Goal: Information Seeking & Learning: Learn about a topic

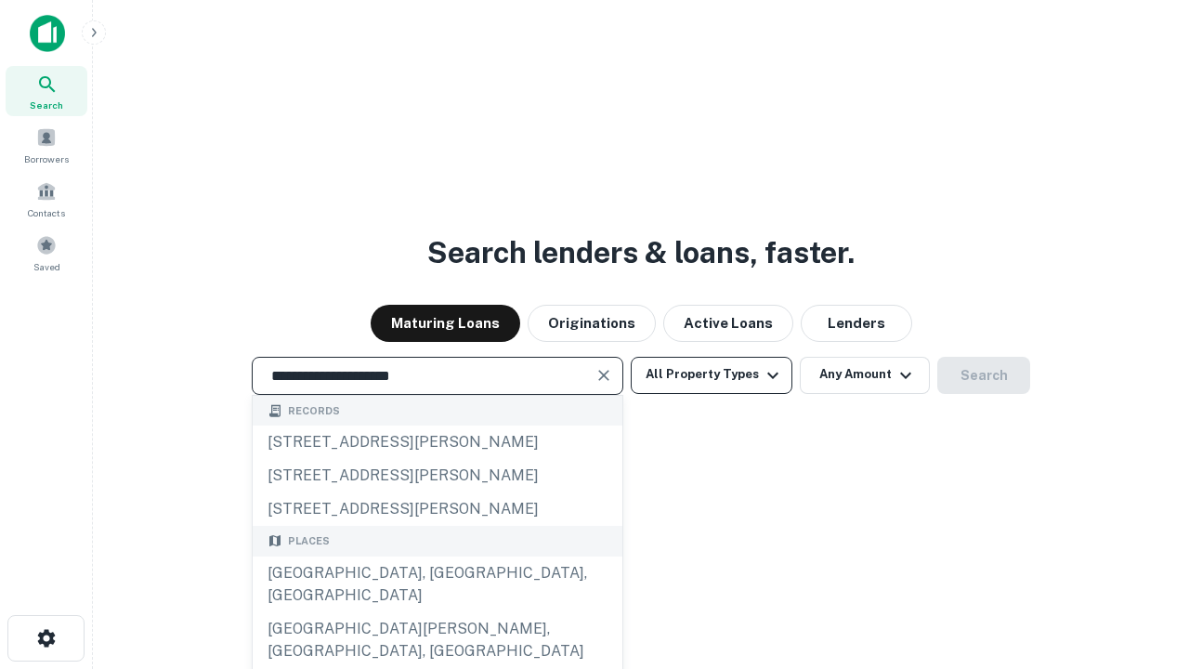
click at [437, 612] on div "[GEOGRAPHIC_DATA], [GEOGRAPHIC_DATA], [GEOGRAPHIC_DATA]" at bounding box center [438, 584] width 370 height 56
click at [711, 374] on button "All Property Types" at bounding box center [712, 375] width 162 height 37
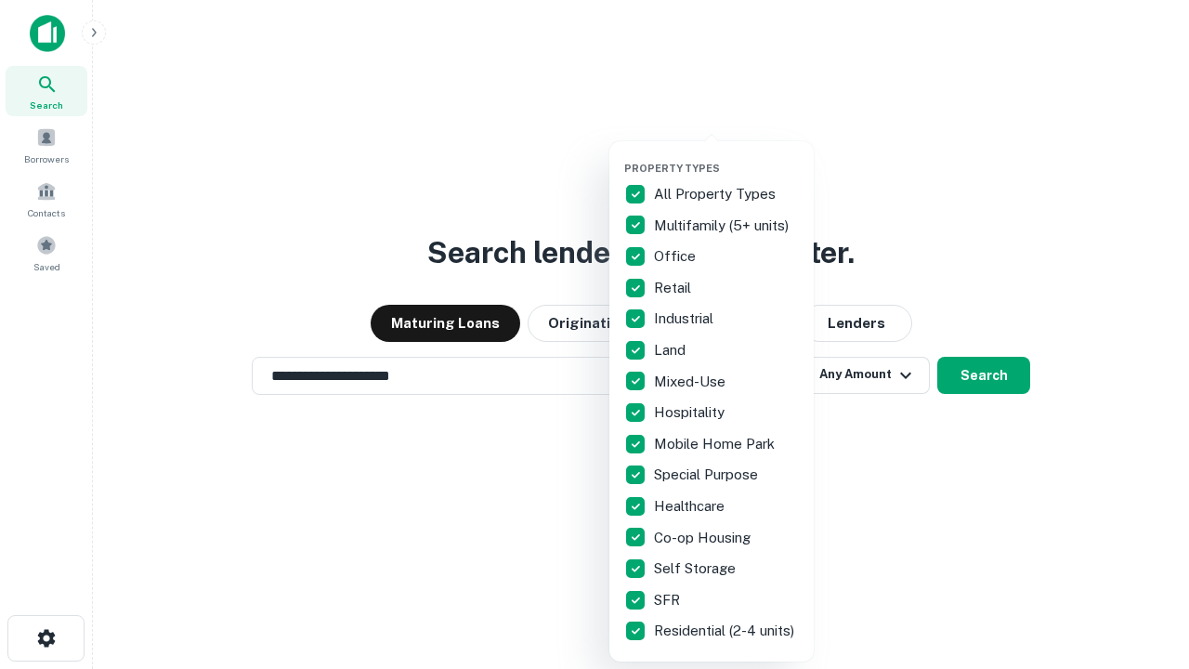
type input "**********"
click at [726, 156] on button "button" at bounding box center [726, 156] width 204 height 1
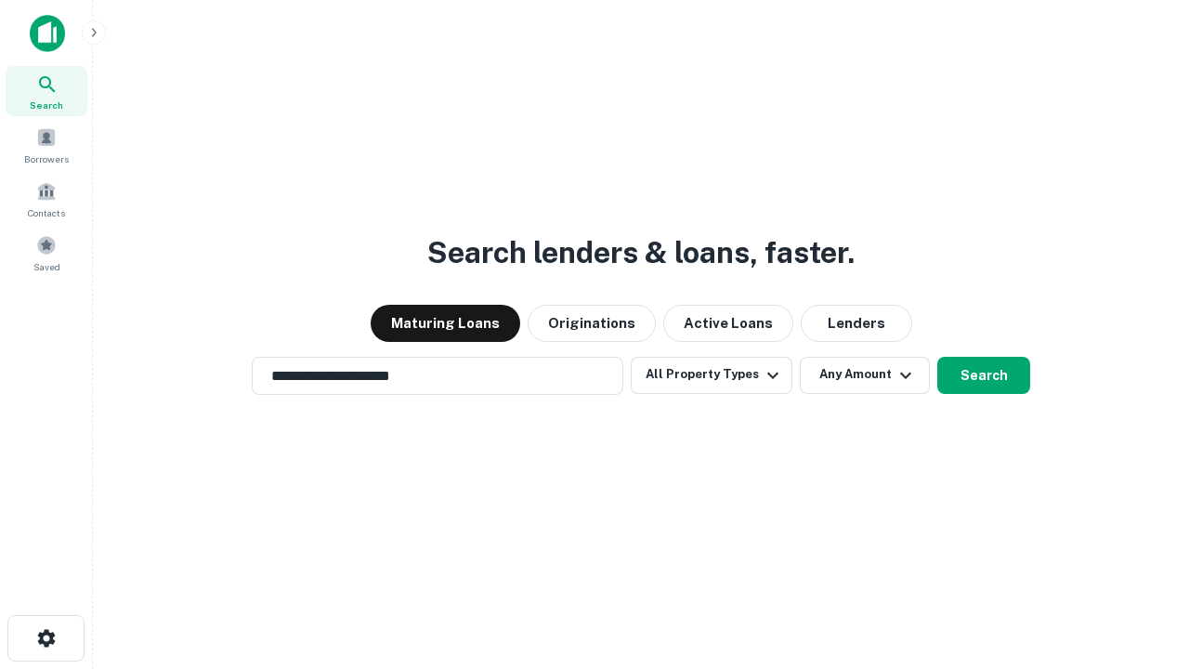
scroll to position [11, 224]
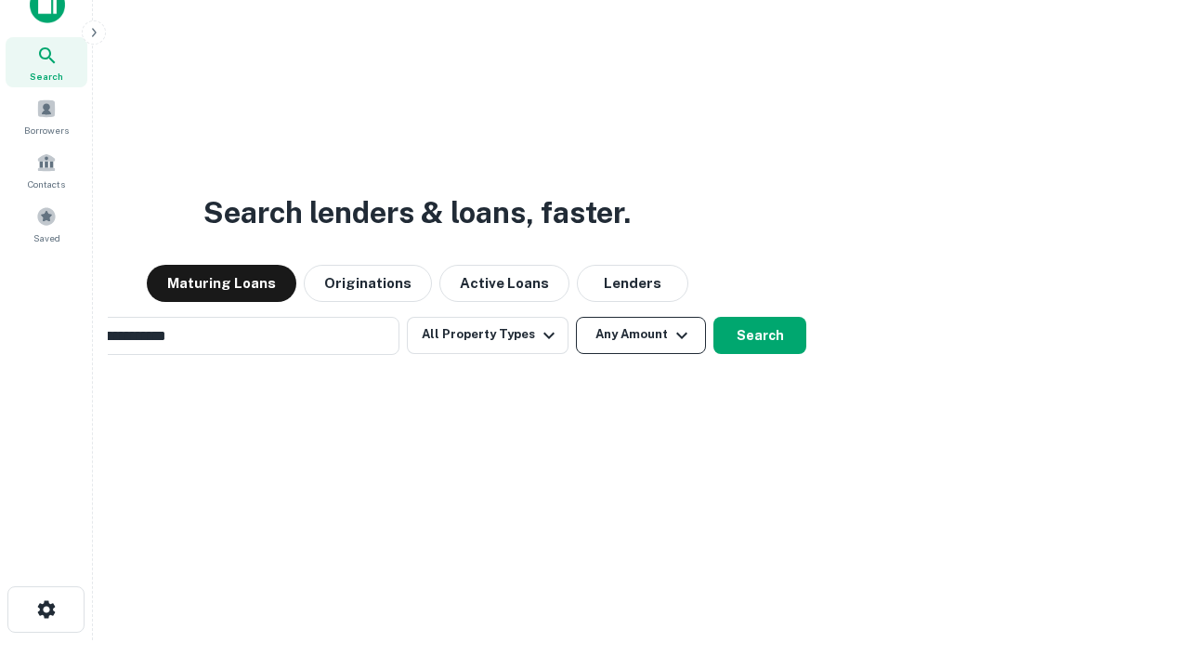
click at [576, 317] on button "Any Amount" at bounding box center [641, 335] width 130 height 37
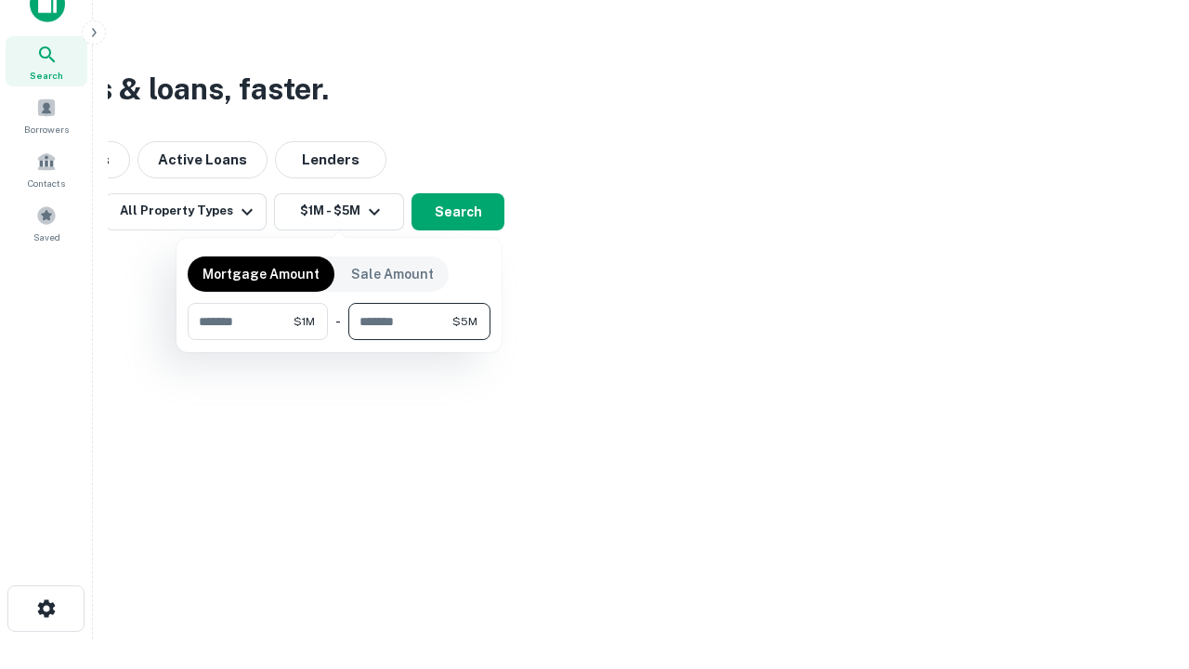
type input "*******"
click at [339, 340] on button "button" at bounding box center [339, 340] width 303 height 1
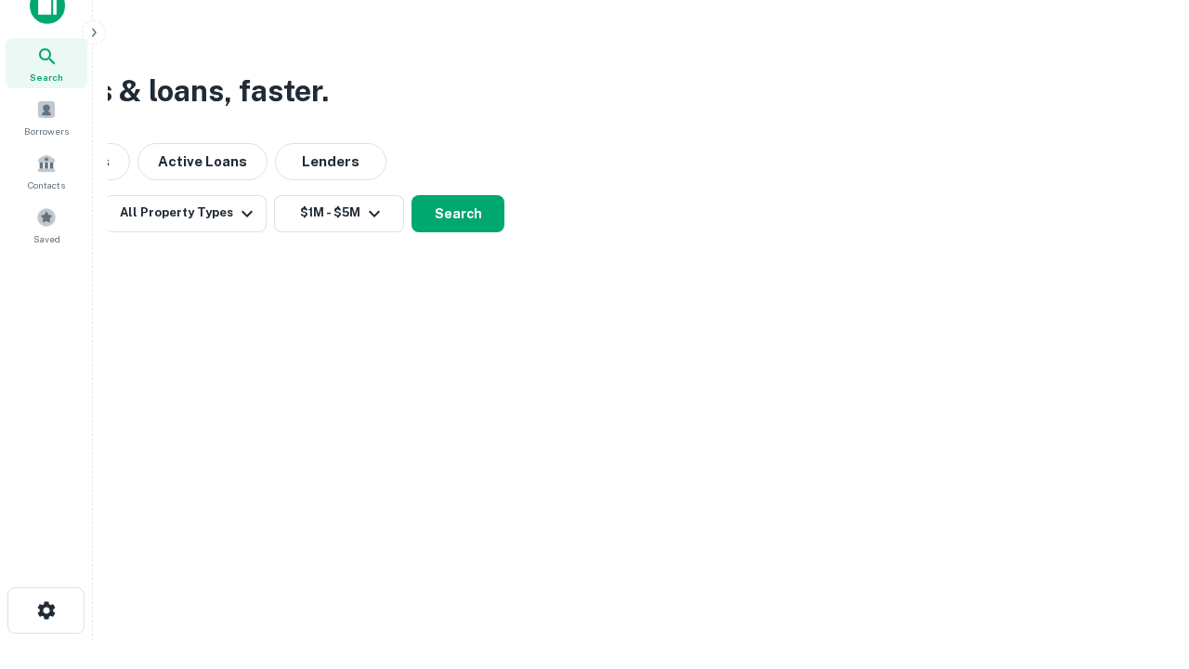
scroll to position [11, 343]
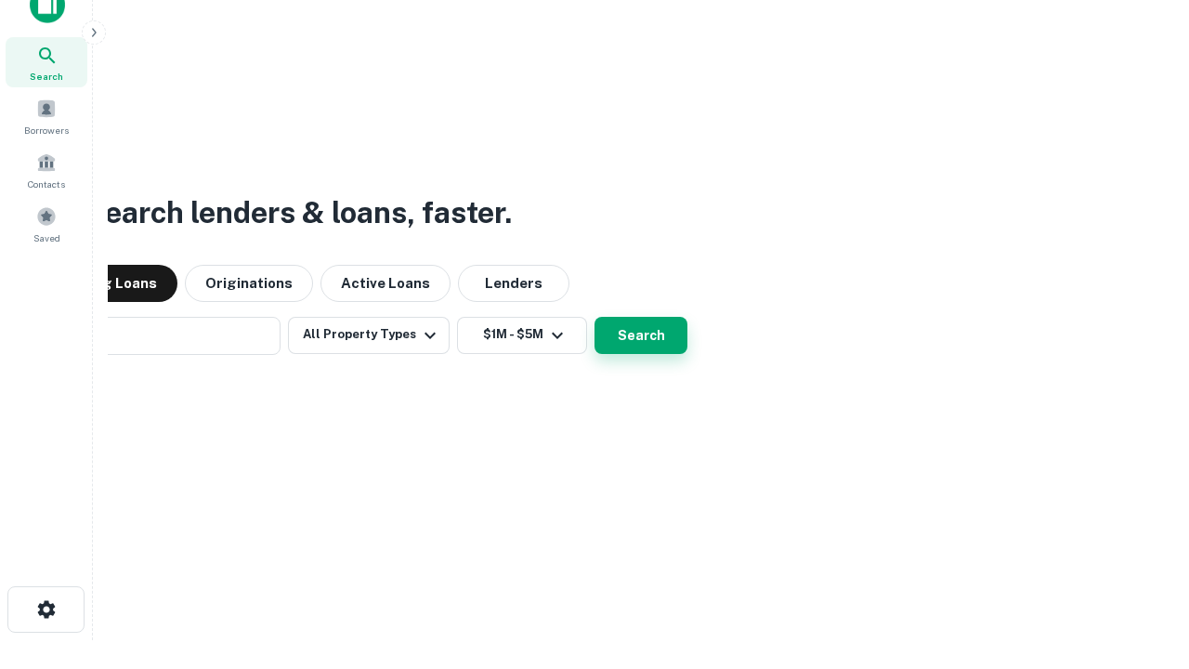
click at [594, 317] on button "Search" at bounding box center [640, 335] width 93 height 37
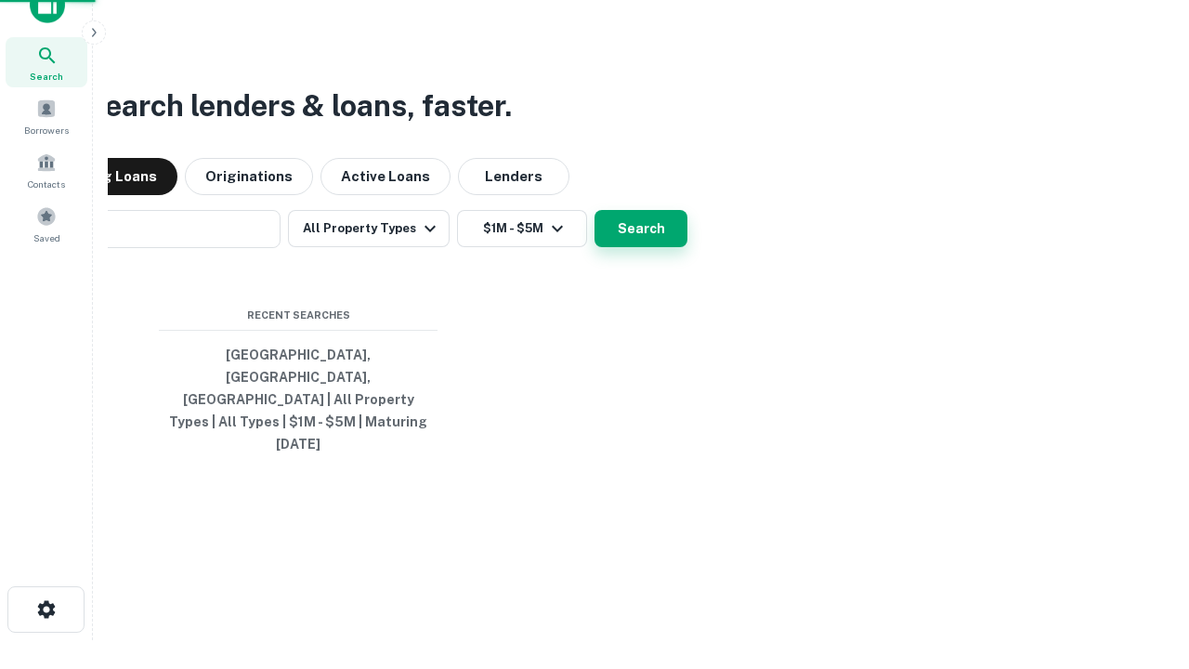
scroll to position [30, 0]
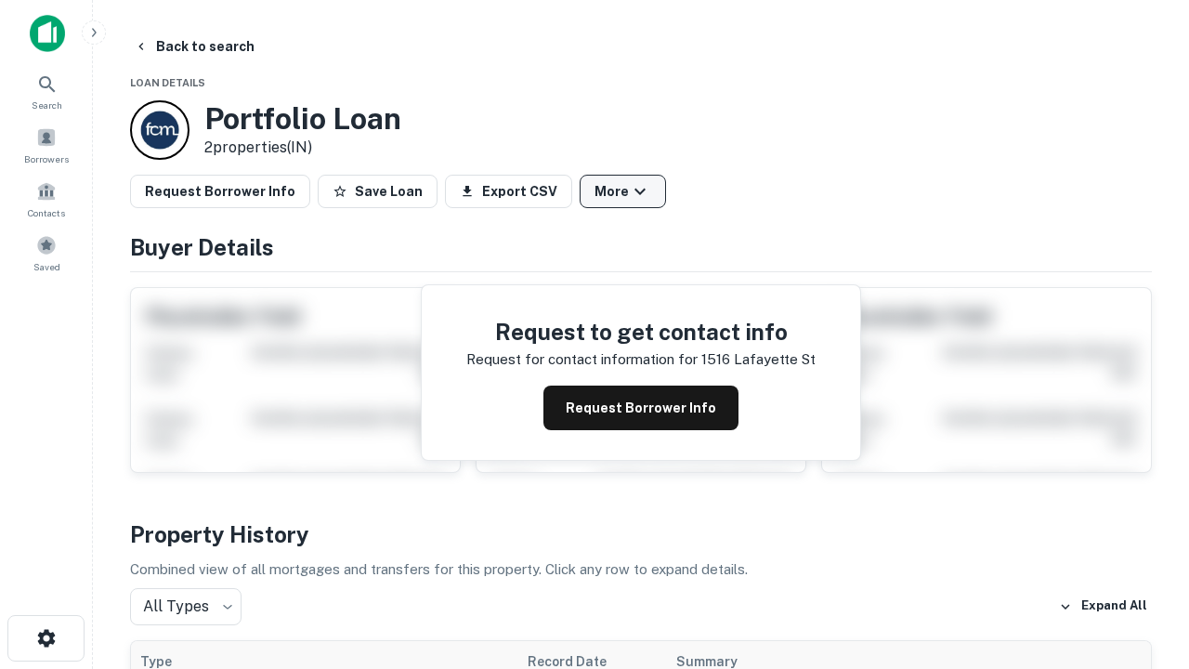
click at [622, 191] on button "More" at bounding box center [623, 191] width 86 height 33
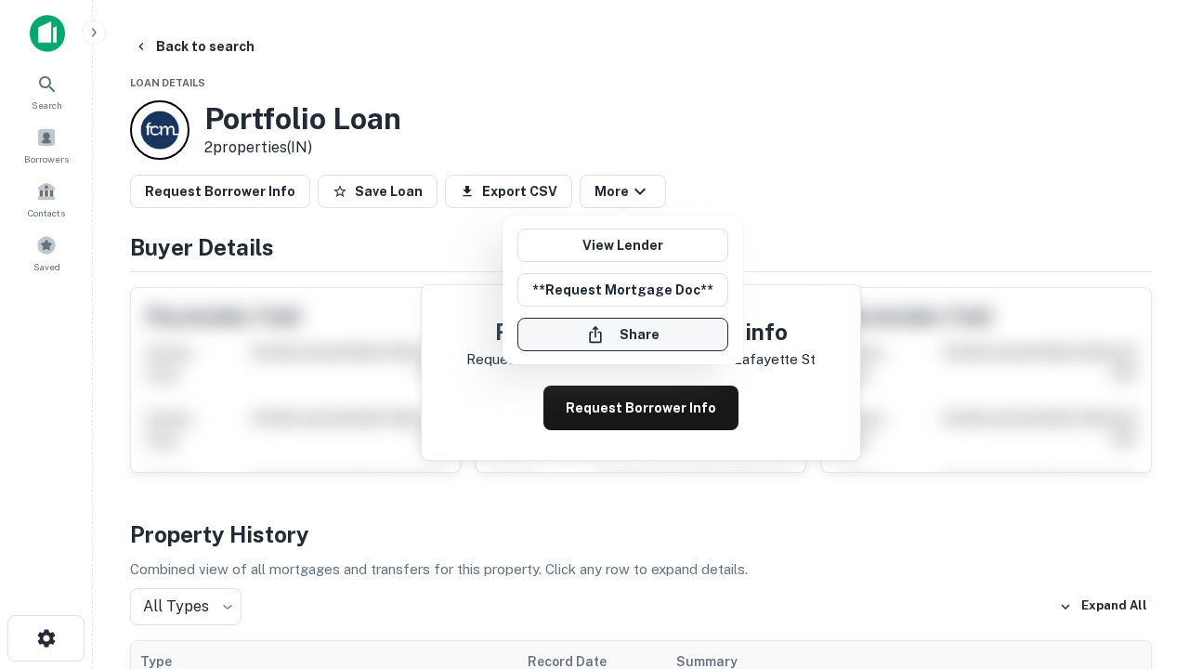
click at [622, 334] on button "Share" at bounding box center [622, 334] width 211 height 33
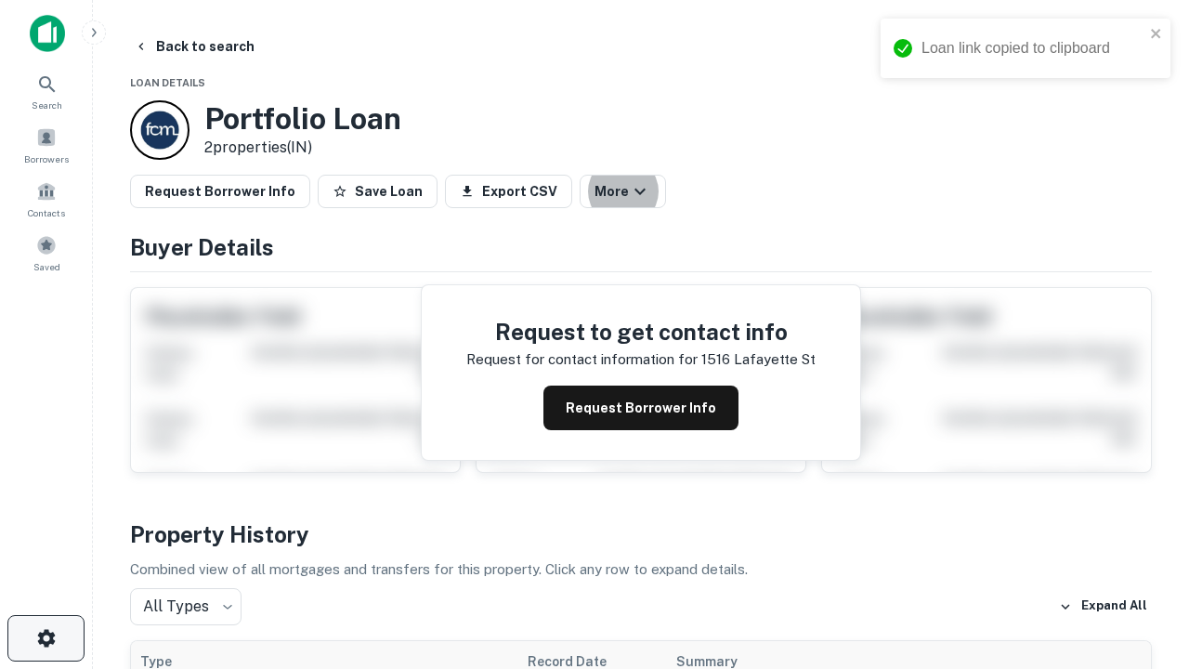
click at [46, 638] on icon "button" at bounding box center [46, 638] width 22 height 22
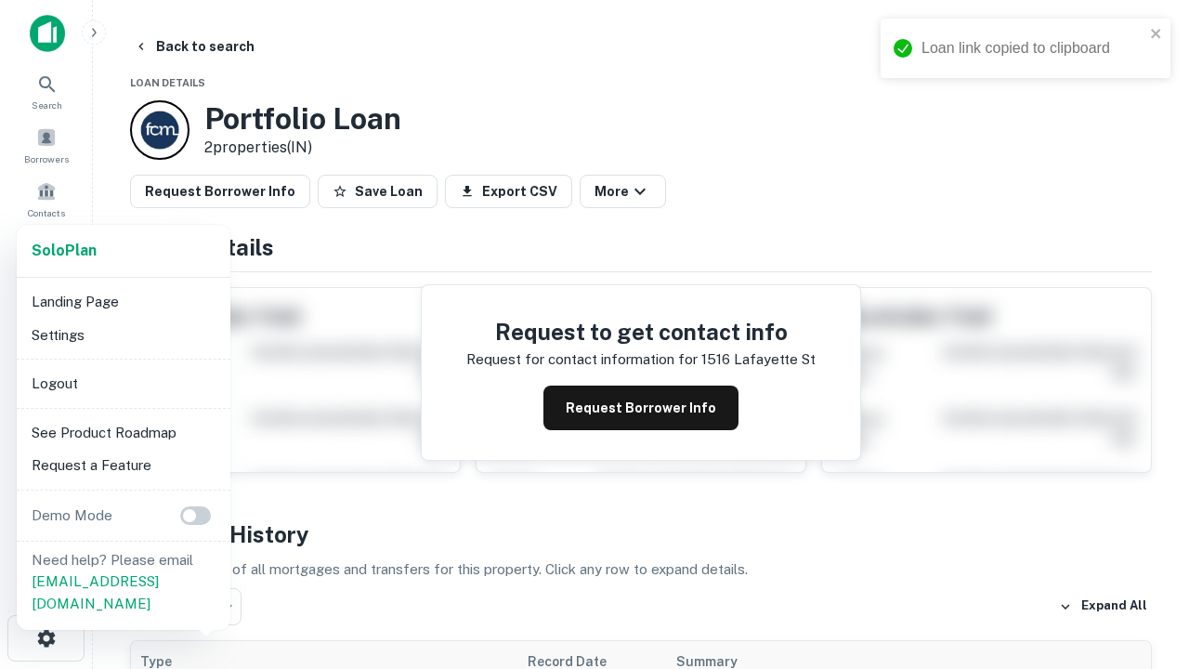
click at [123, 383] on li "Logout" at bounding box center [123, 383] width 199 height 33
